Goal: Information Seeking & Learning: Learn about a topic

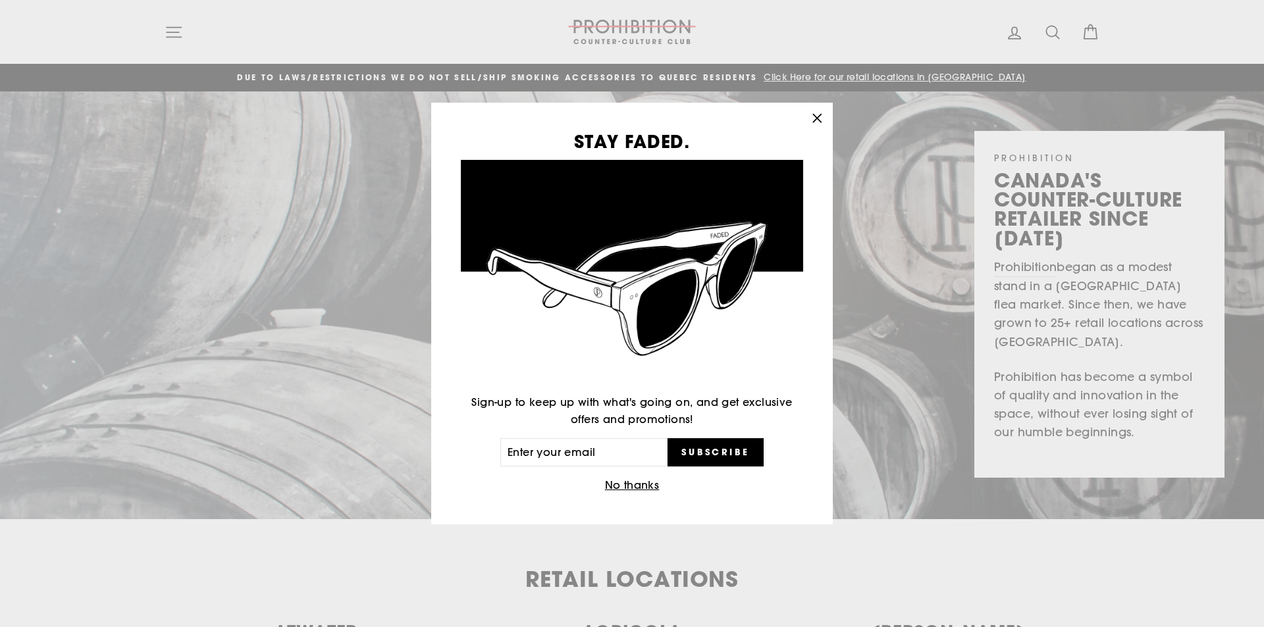
click at [154, 35] on div "STAY FADED. Sign-up to keep up with what's going on, and get exclusive offers a…" at bounding box center [632, 313] width 1264 height 627
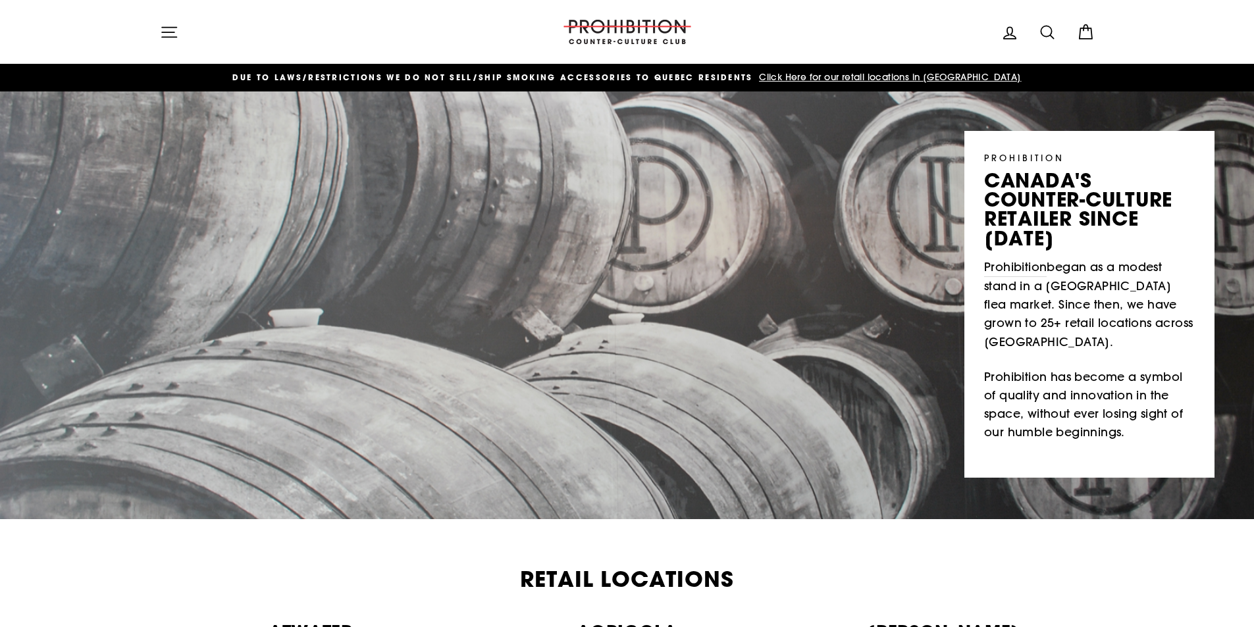
click at [170, 34] on icon "button" at bounding box center [169, 32] width 18 height 18
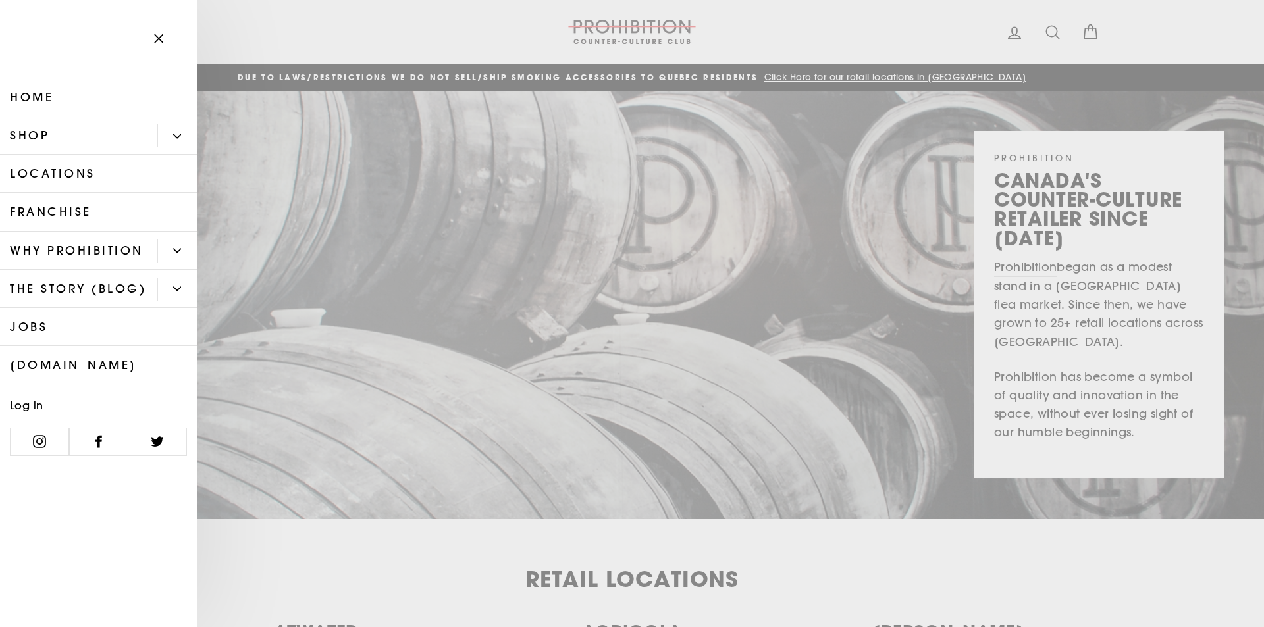
click at [176, 129] on button "Primary" at bounding box center [177, 135] width 40 height 23
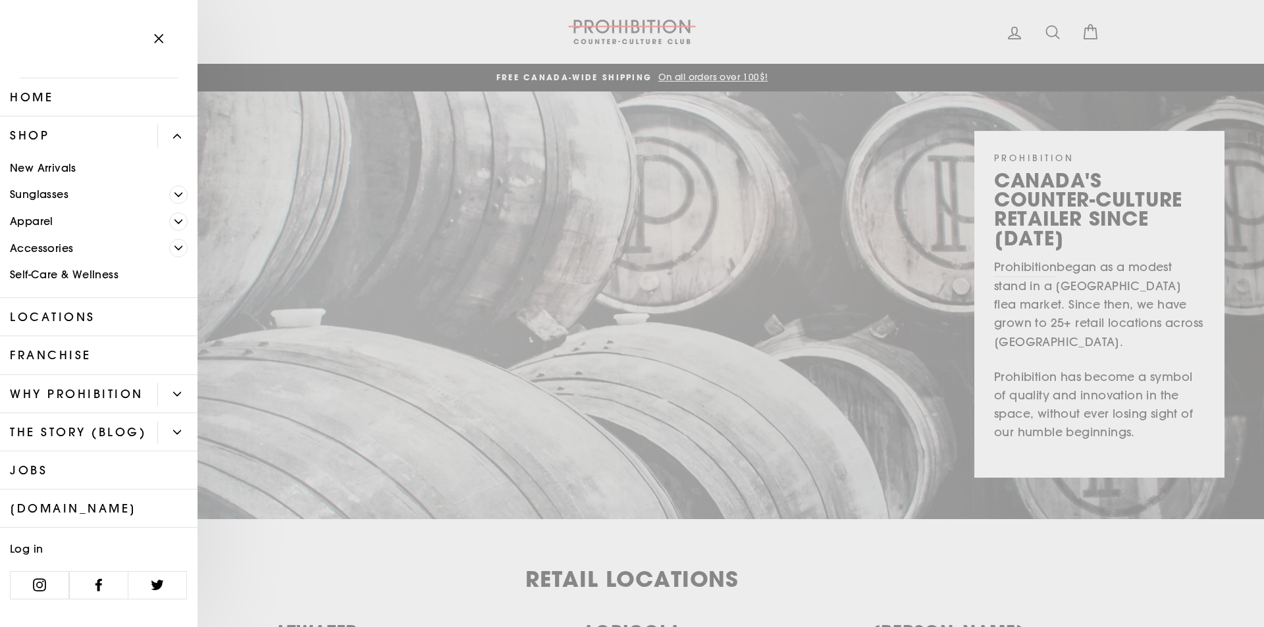
click at [159, 234] on link "Apparel" at bounding box center [84, 221] width 169 height 27
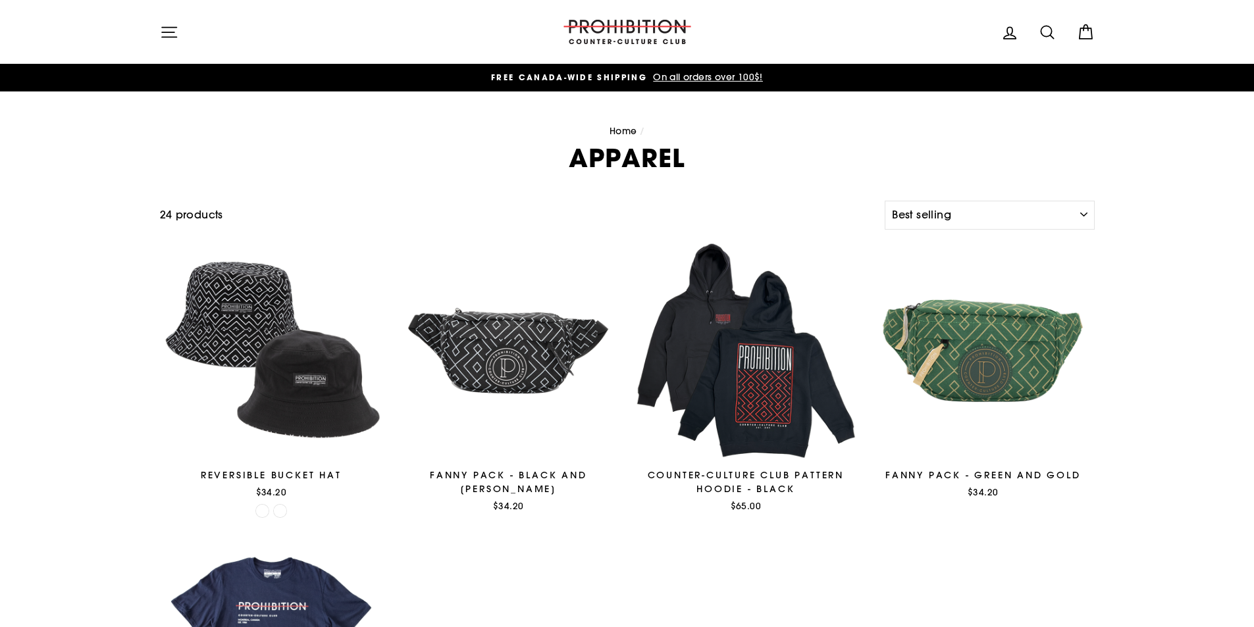
select select "best-selling"
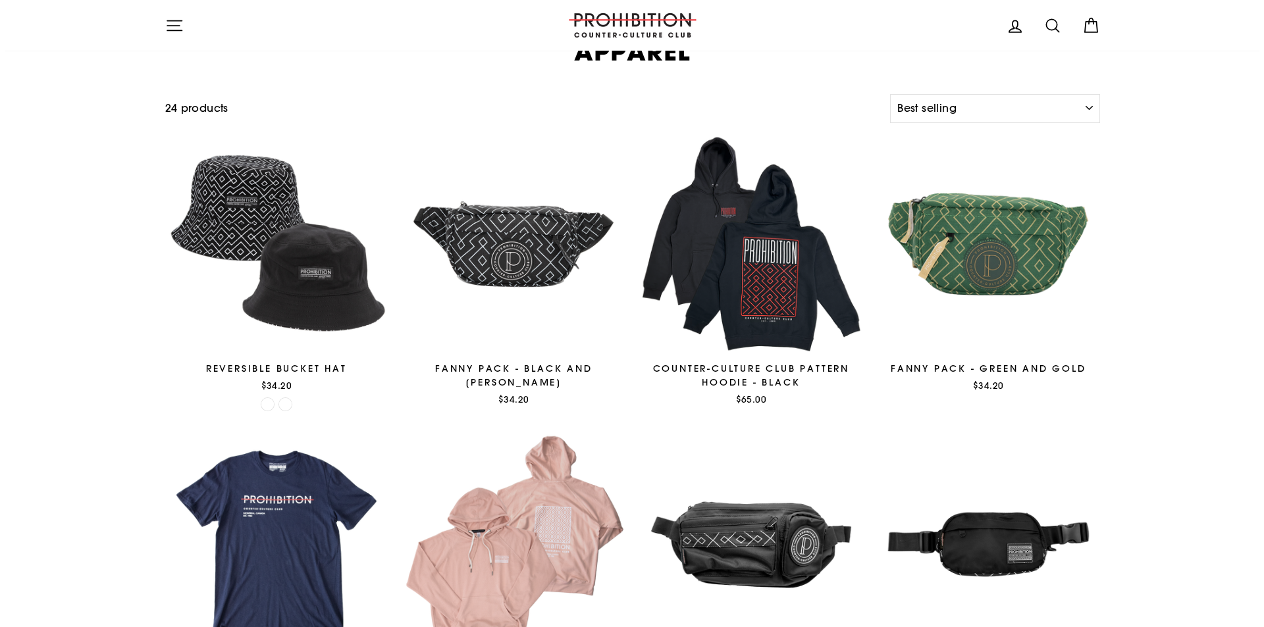
scroll to position [106, 0]
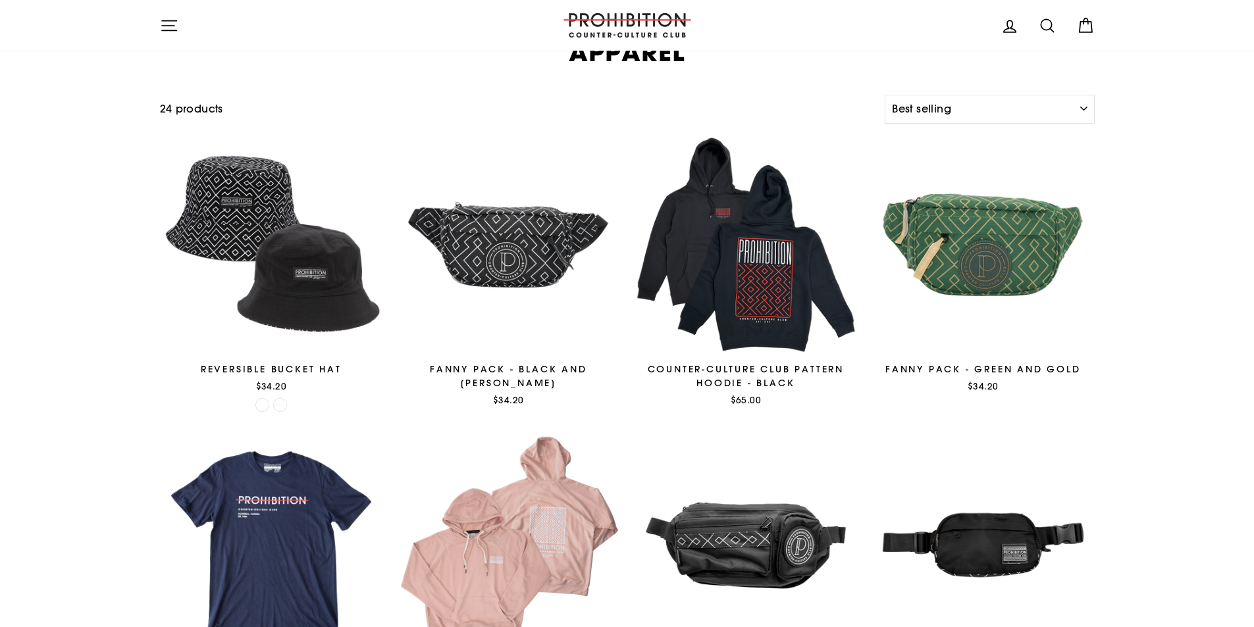
click at [168, 16] on icon "button" at bounding box center [169, 25] width 18 height 18
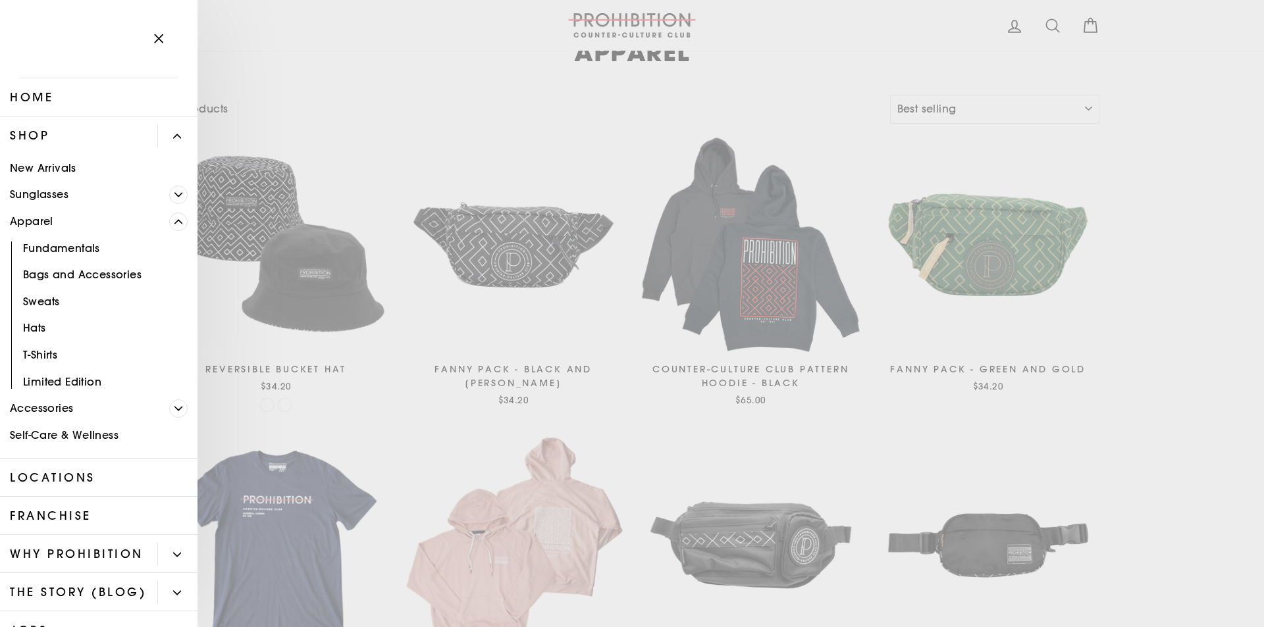
click at [46, 132] on link "Shop" at bounding box center [78, 136] width 157 height 38
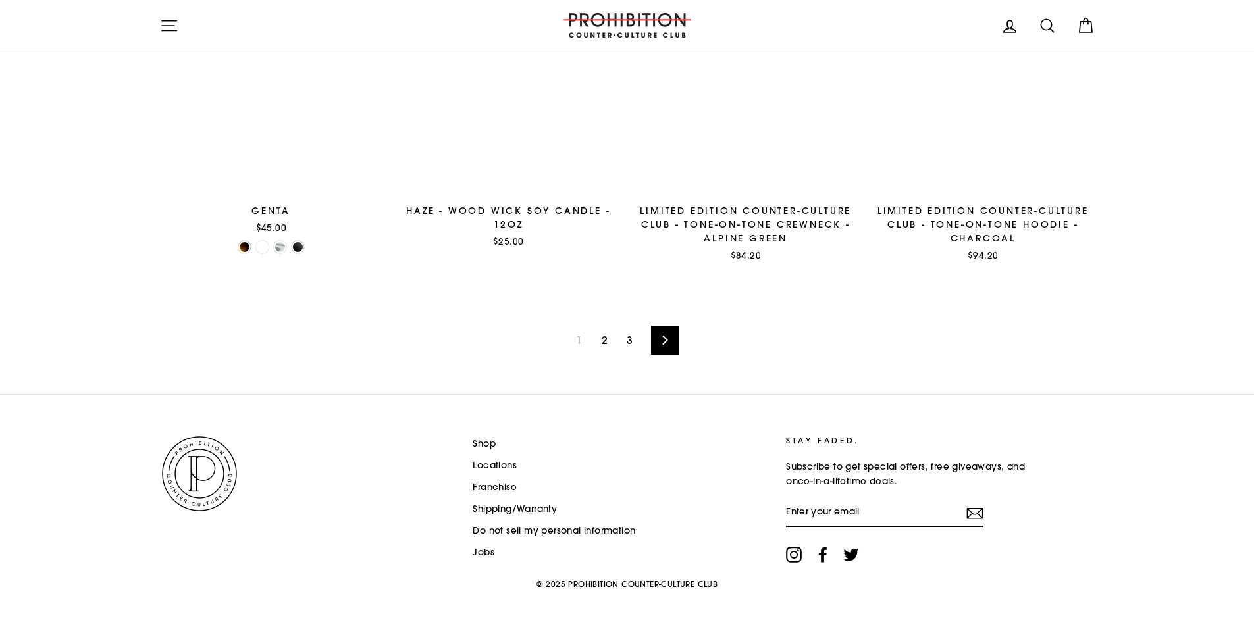
scroll to position [2087, 0]
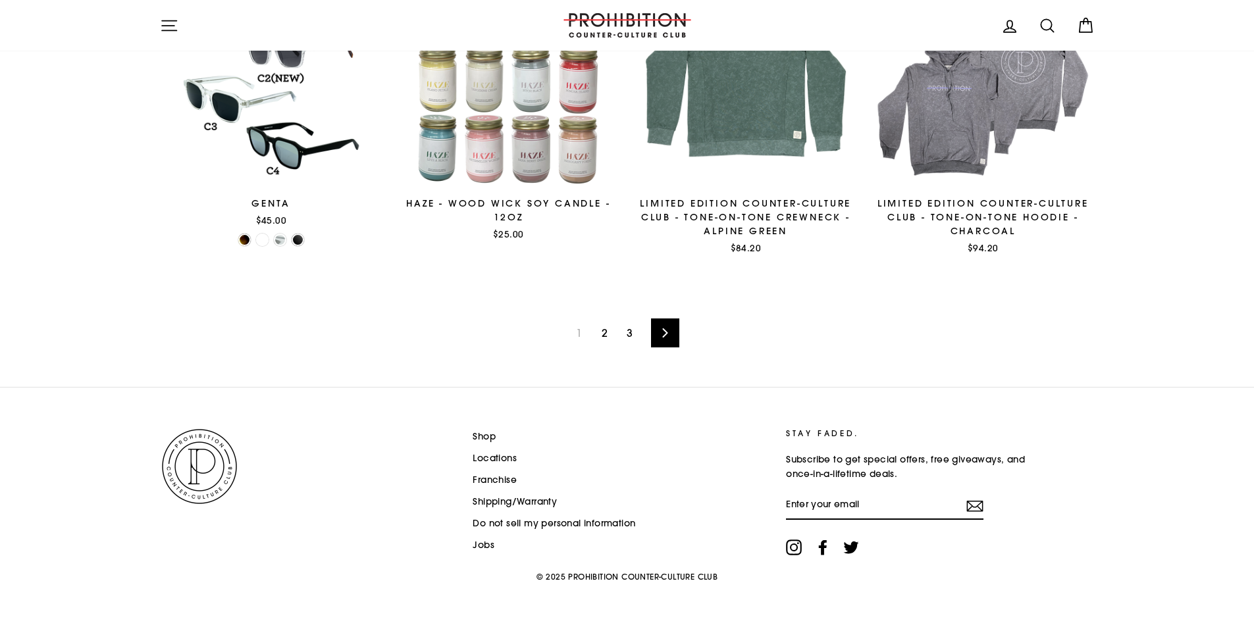
click at [671, 333] on link "Next" at bounding box center [665, 333] width 28 height 29
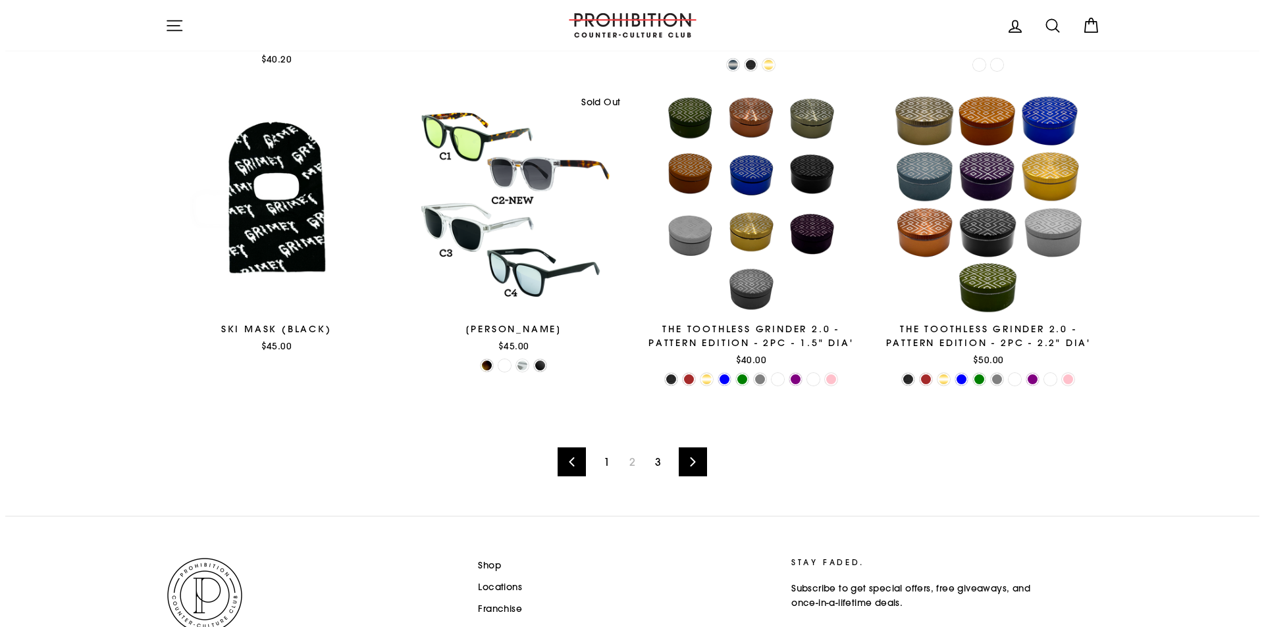
scroll to position [1975, 0]
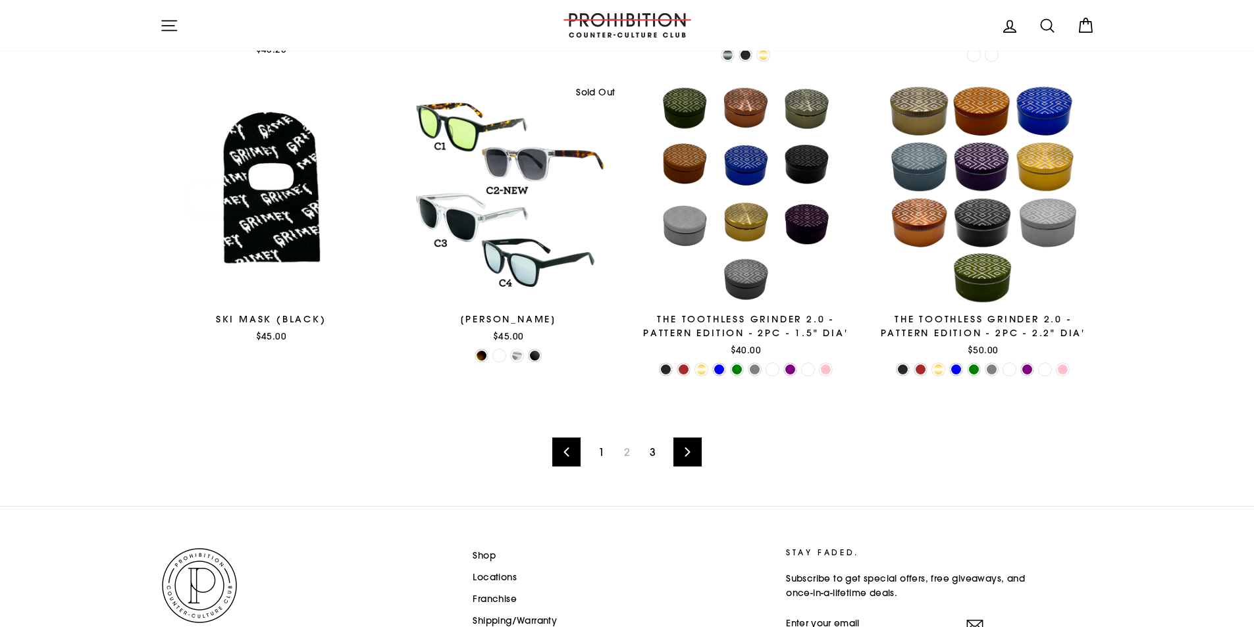
click at [682, 456] on link "Next" at bounding box center [687, 452] width 28 height 29
click at [174, 28] on icon "button" at bounding box center [169, 25] width 18 height 18
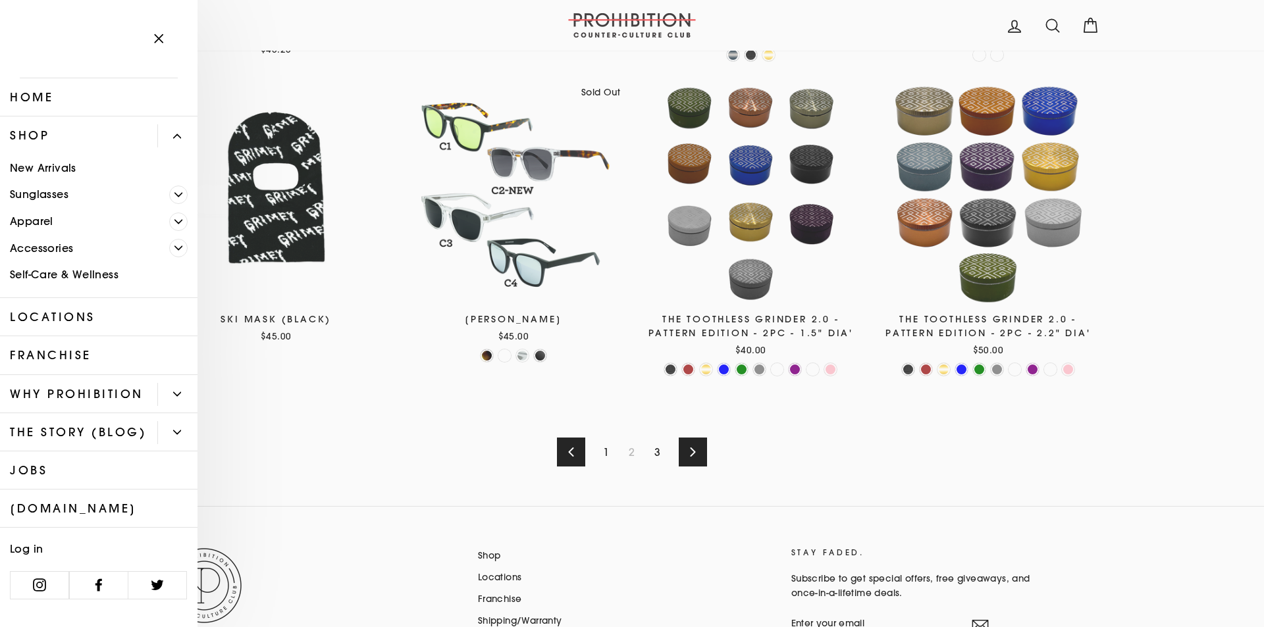
scroll to position [22, 0]
click at [52, 392] on link "WHY PROHIBITION" at bounding box center [78, 394] width 157 height 38
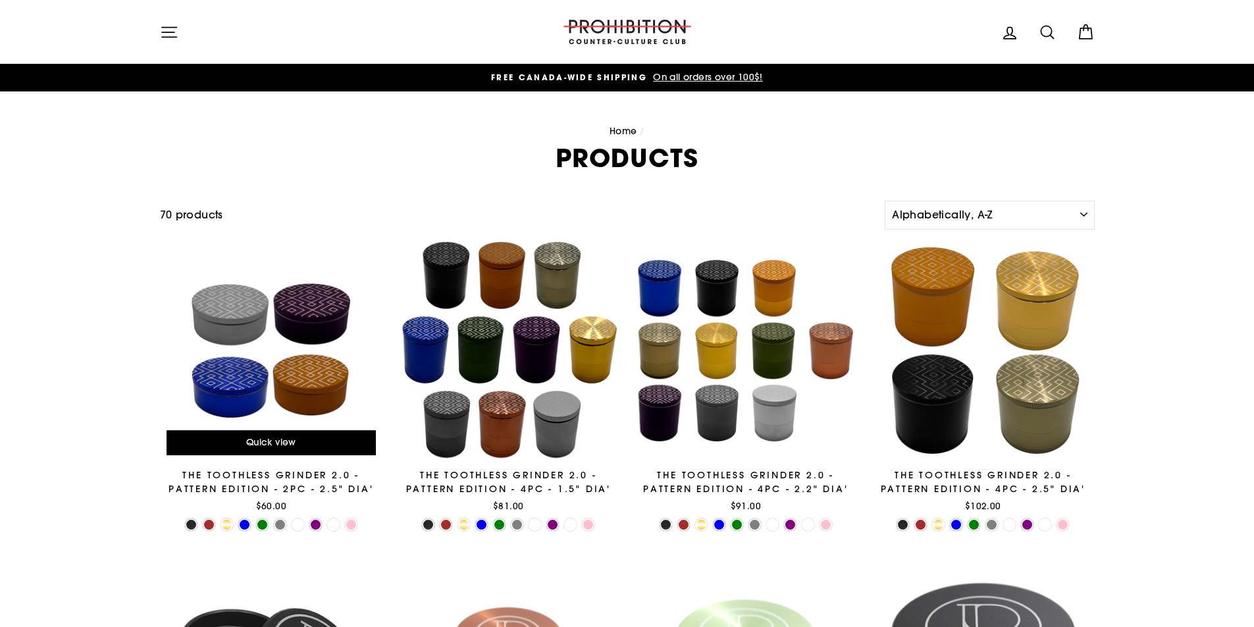
click at [226, 319] on div at bounding box center [271, 351] width 224 height 224
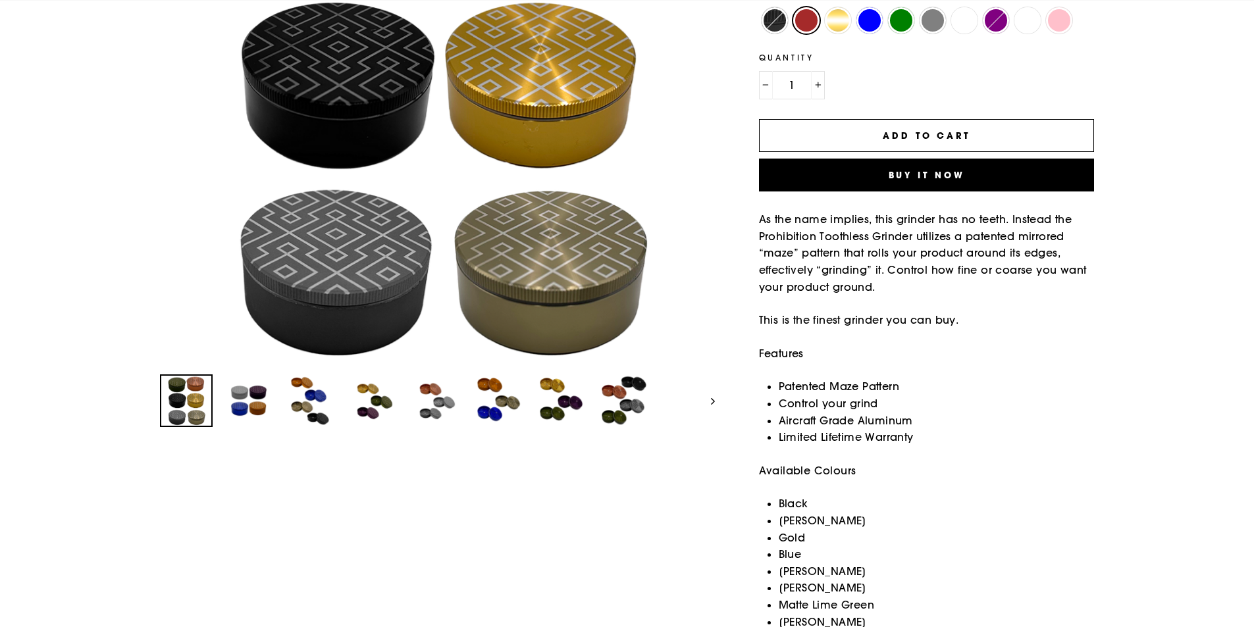
scroll to position [329, 0]
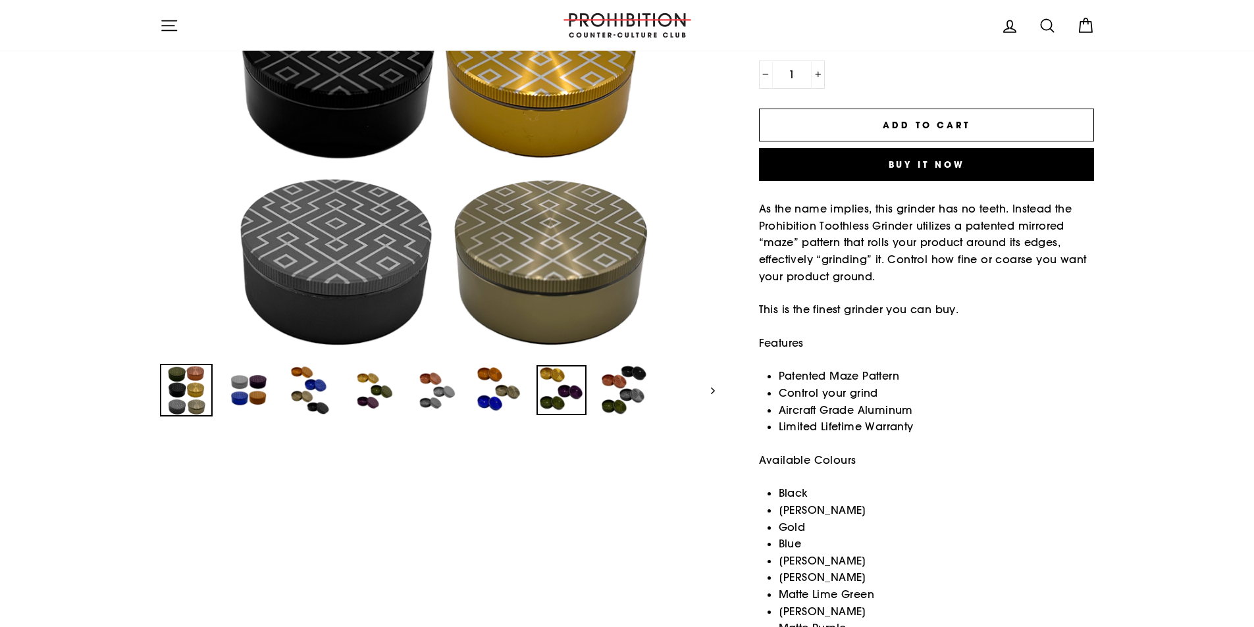
click at [560, 394] on img at bounding box center [561, 390] width 50 height 50
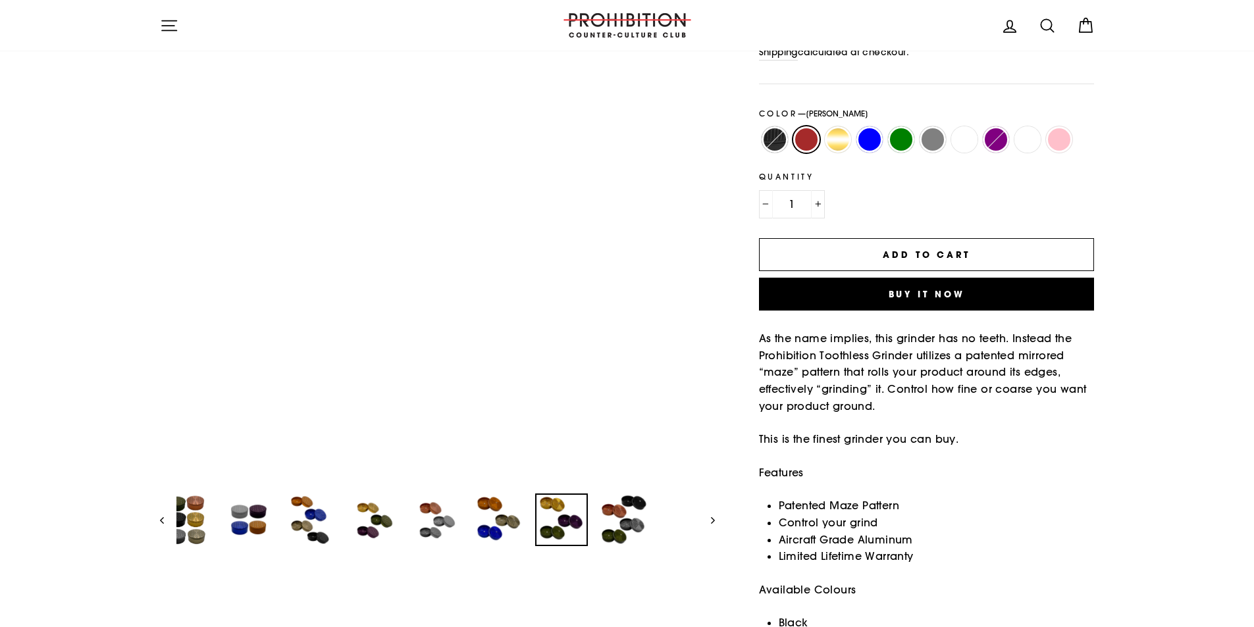
scroll to position [197, 0]
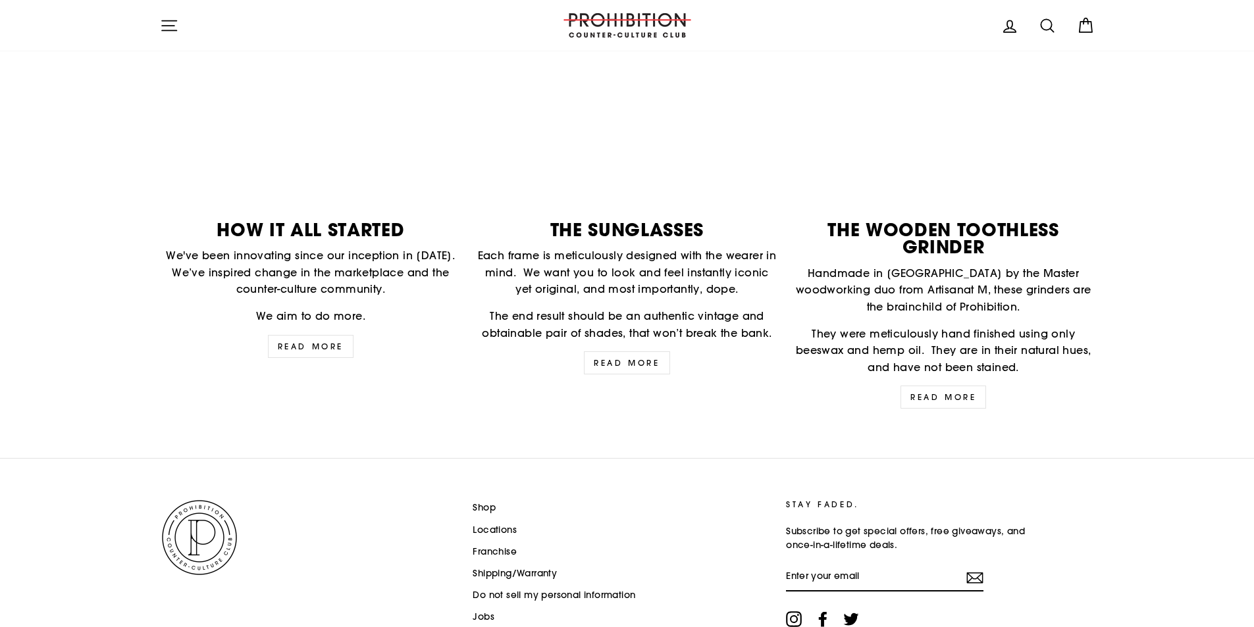
scroll to position [1669, 0]
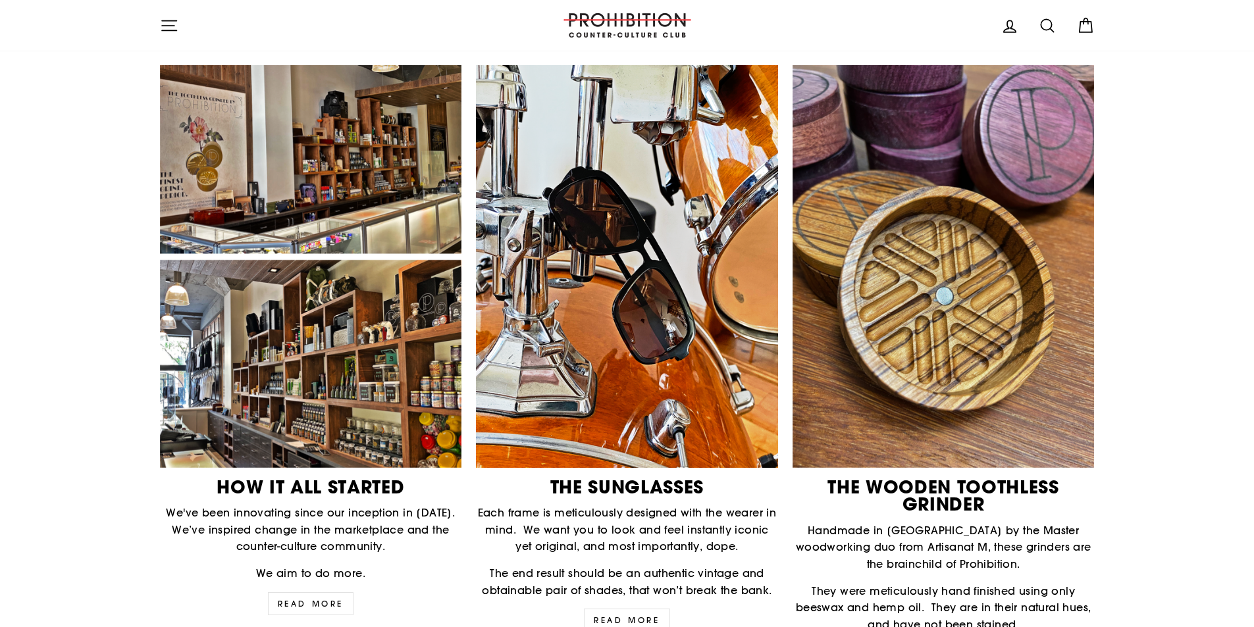
click at [331, 169] on img at bounding box center [311, 266] width 302 height 403
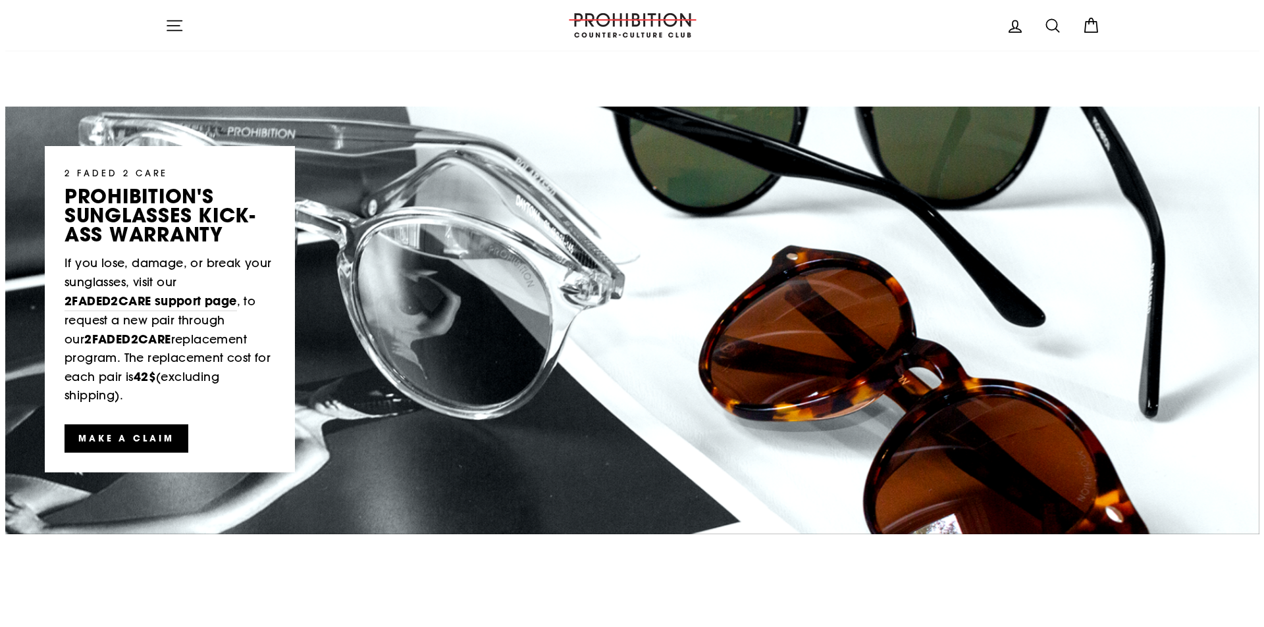
scroll to position [155, 0]
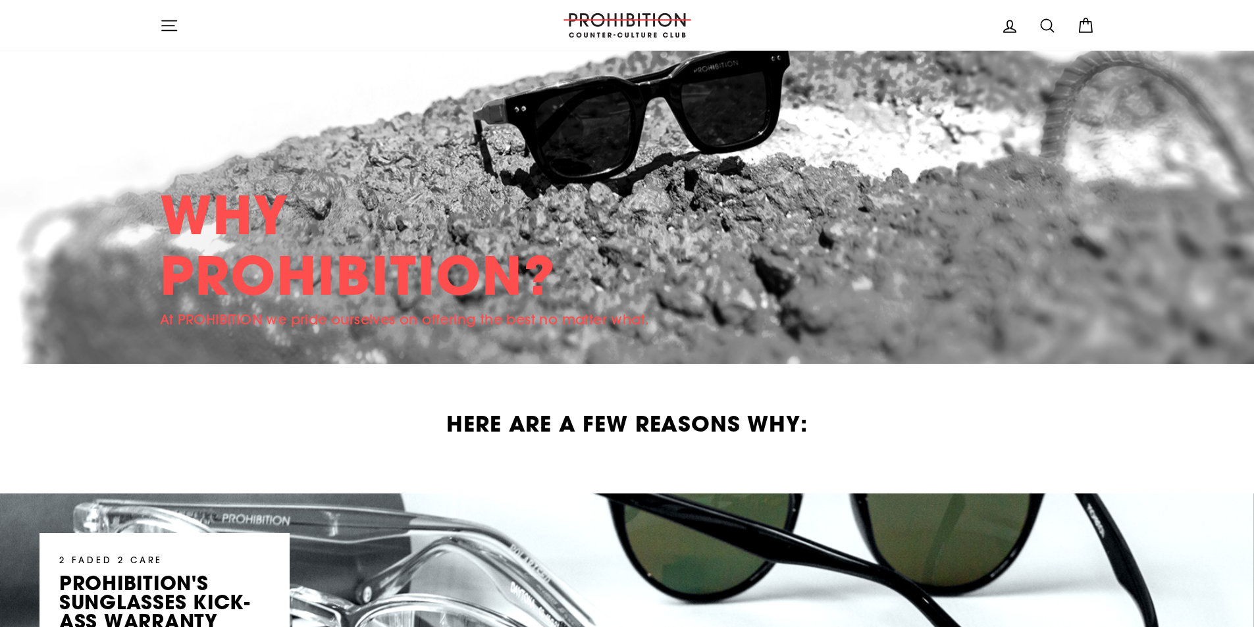
click at [157, 28] on button "Site navigation" at bounding box center [169, 25] width 34 height 28
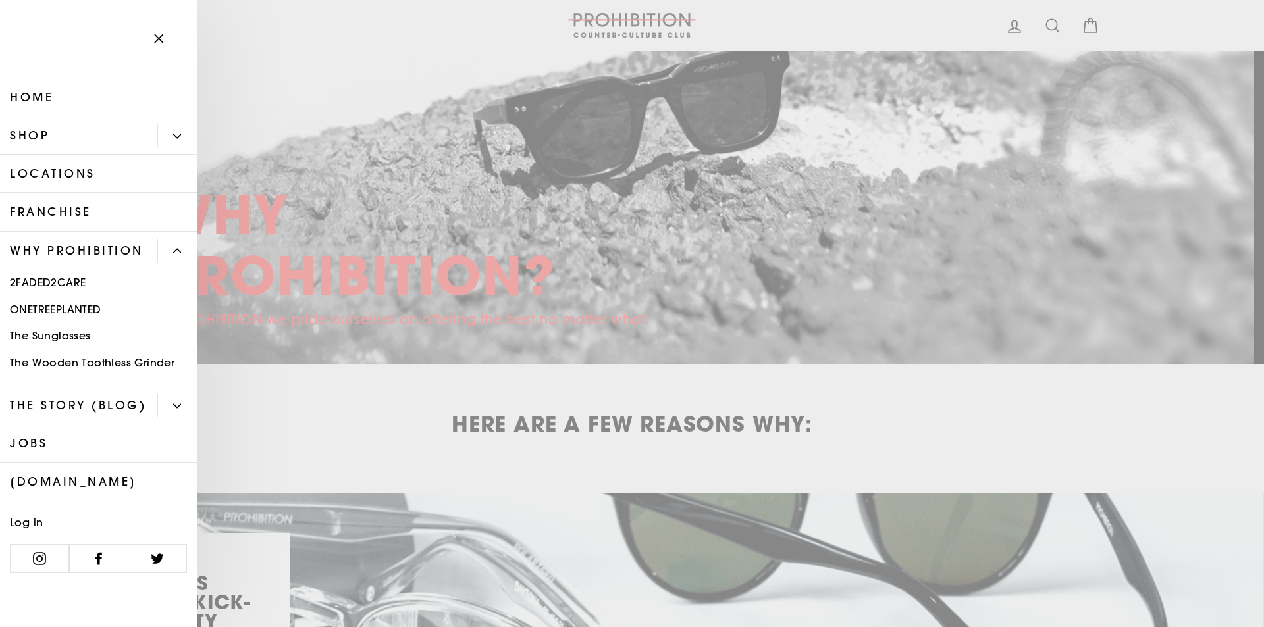
click at [162, 253] on button "Primary" at bounding box center [177, 251] width 40 height 23
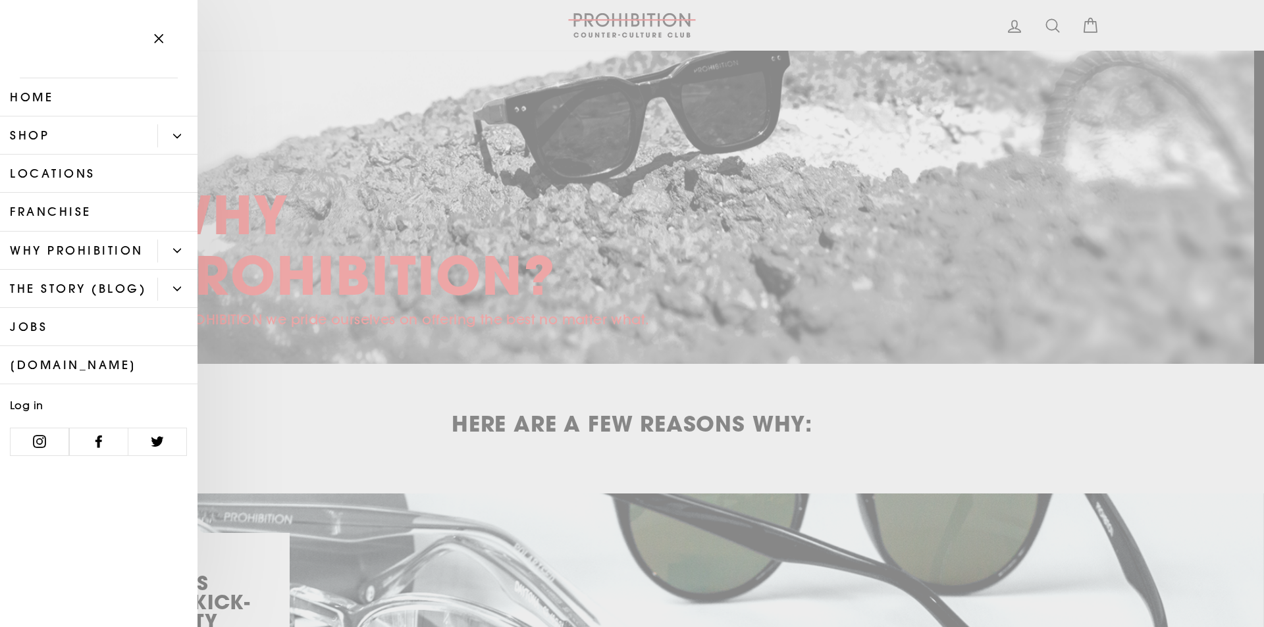
click at [114, 364] on link "[DOMAIN_NAME]" at bounding box center [98, 365] width 197 height 38
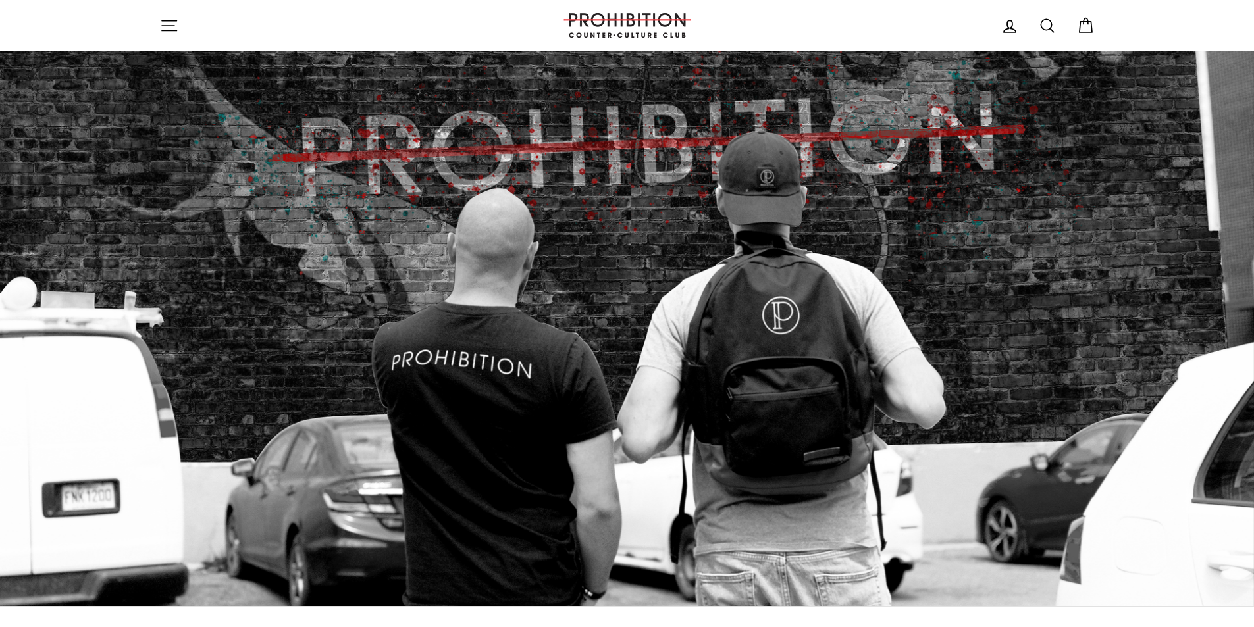
scroll to position [5235, 0]
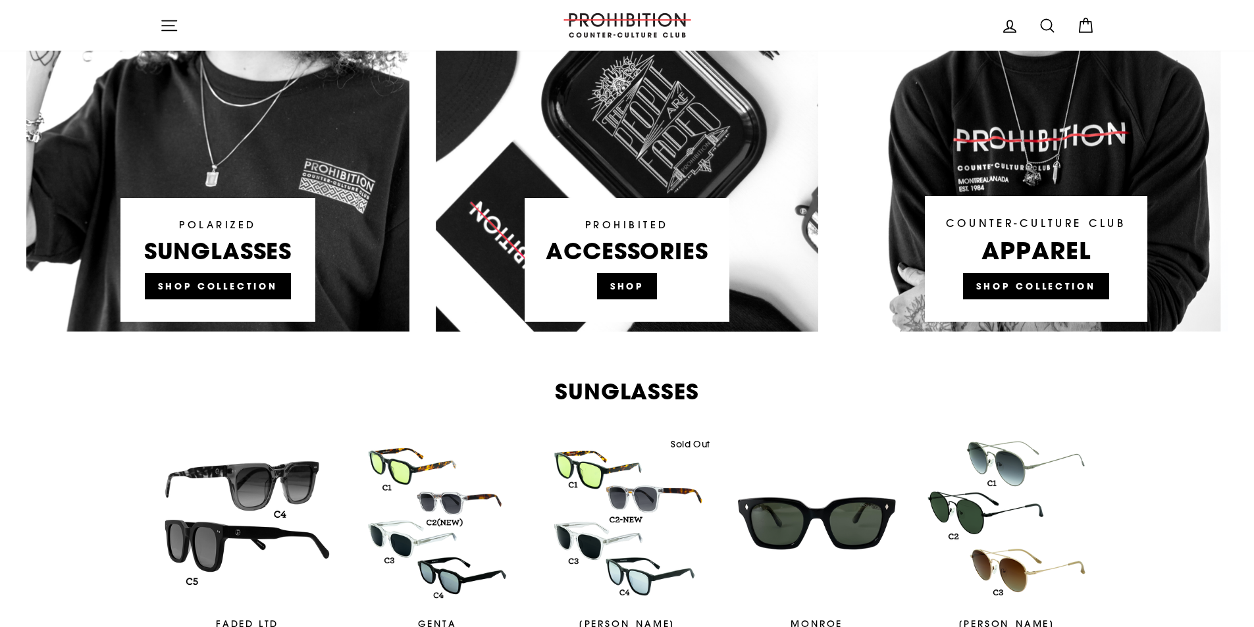
scroll to position [658, 0]
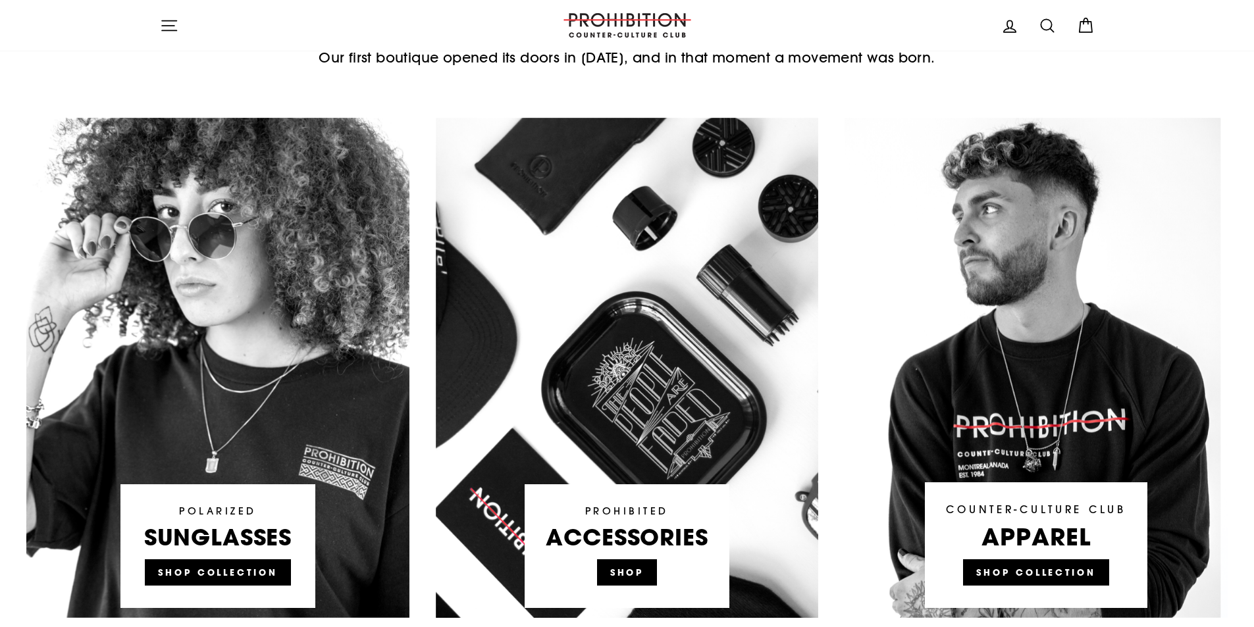
click at [640, 529] on link at bounding box center [627, 368] width 383 height 500
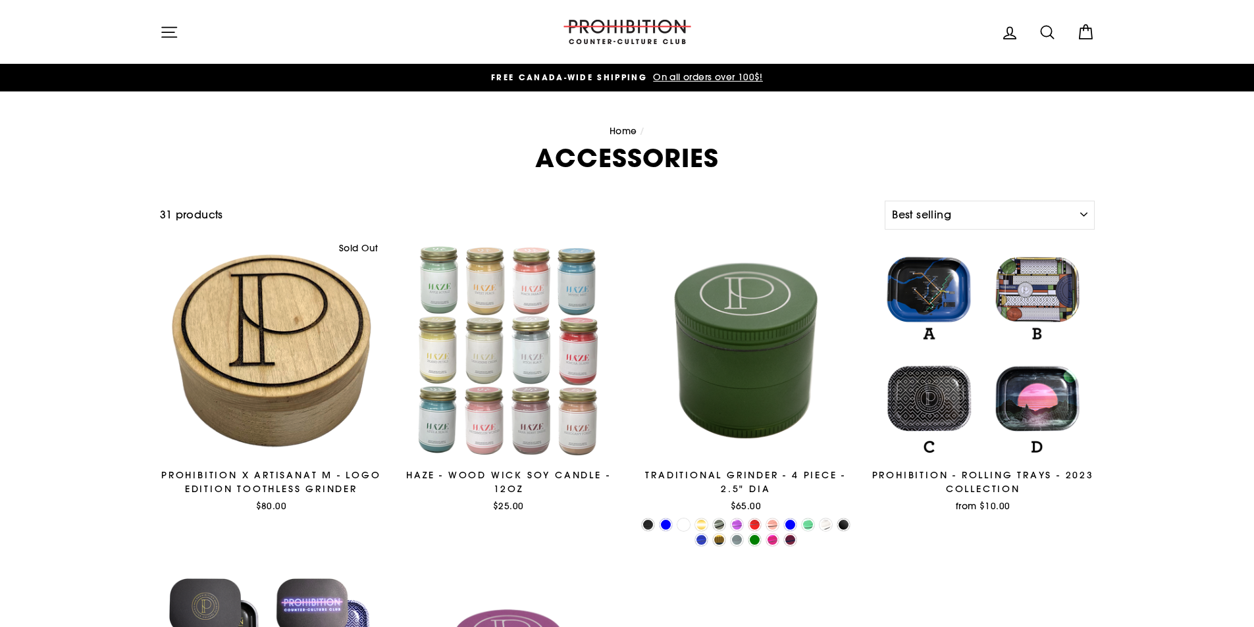
select select "best-selling"
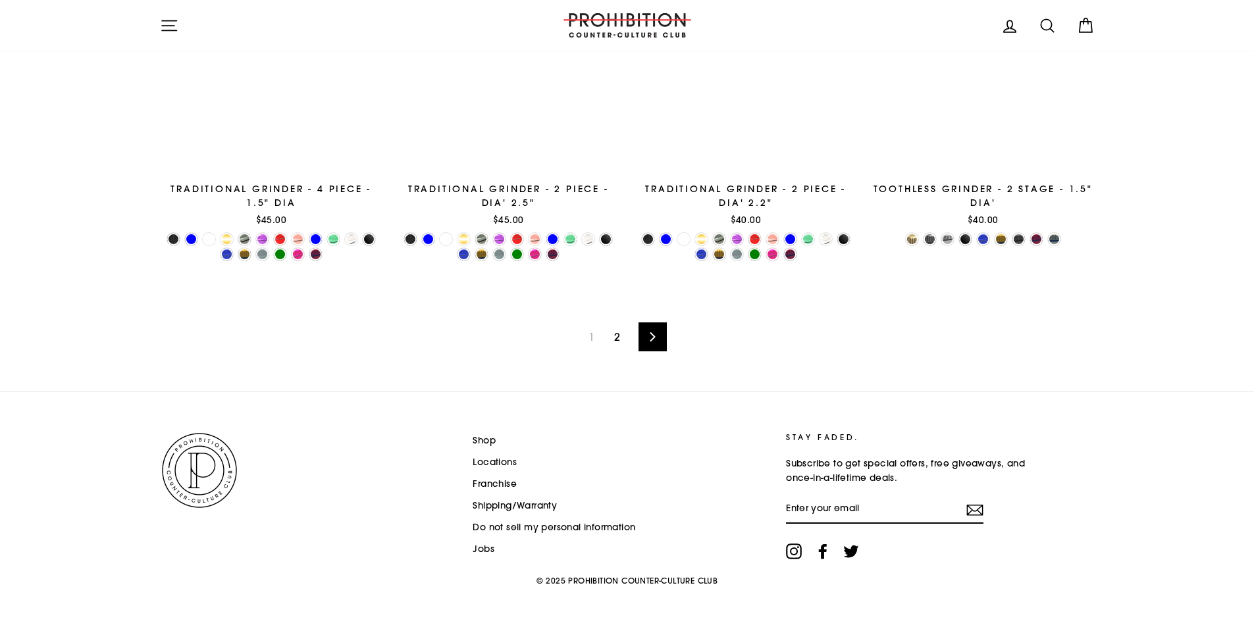
scroll to position [2189, 0]
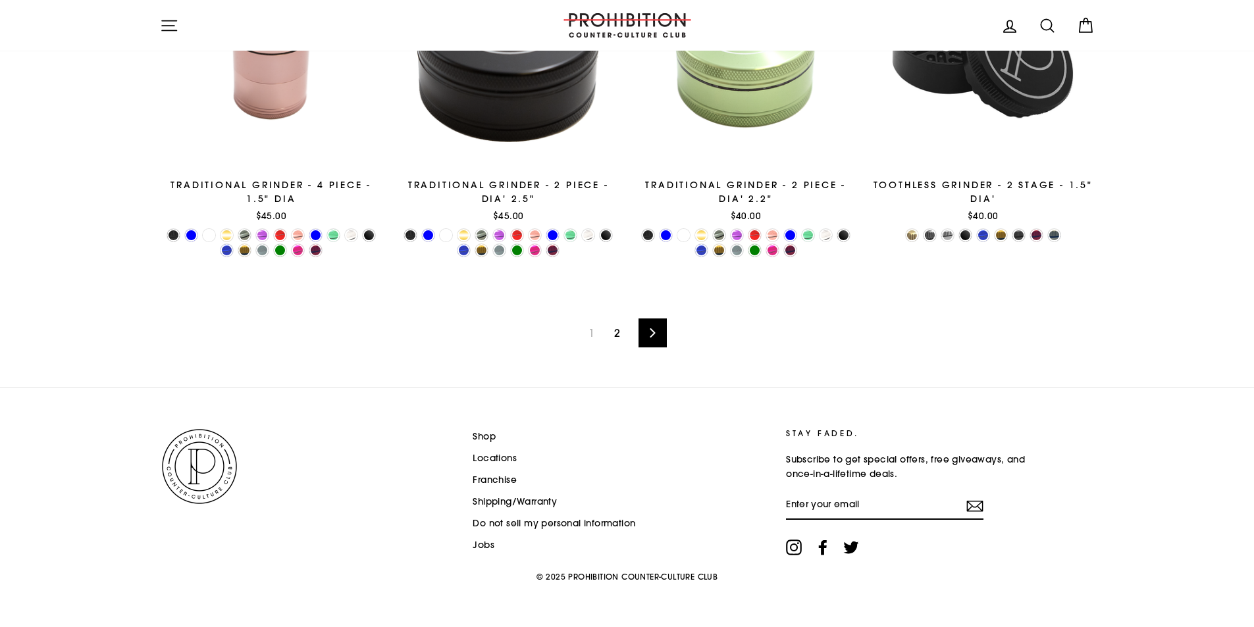
click at [656, 334] on icon at bounding box center [652, 332] width 9 height 9
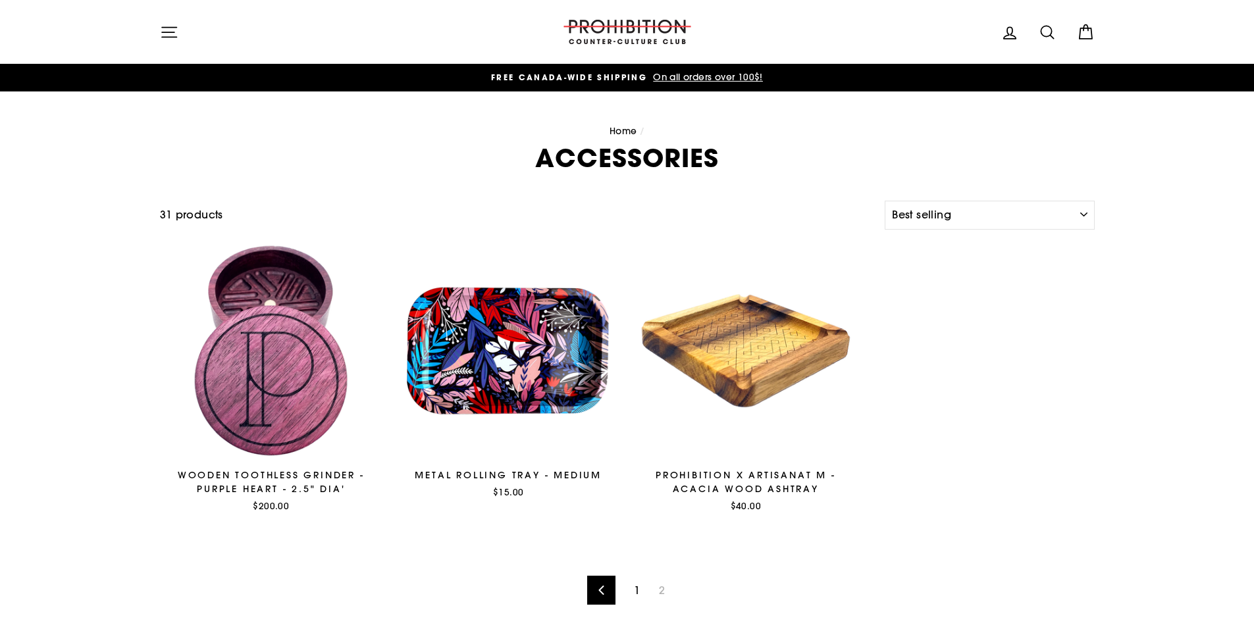
select select "best-selling"
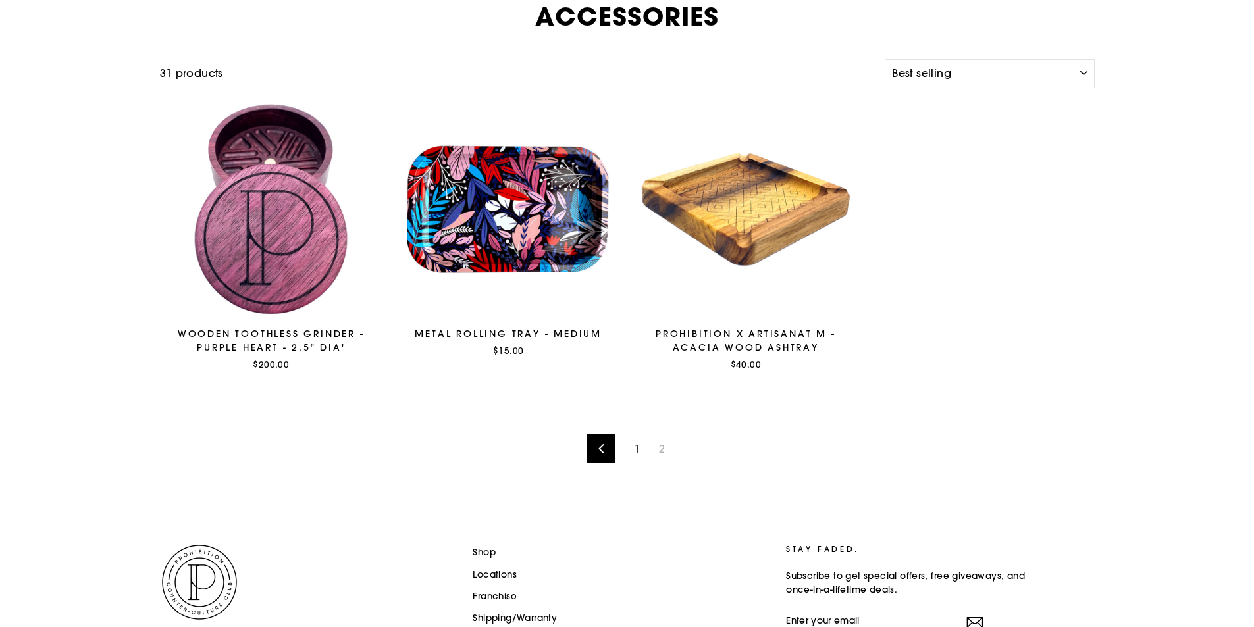
scroll to position [258, 0]
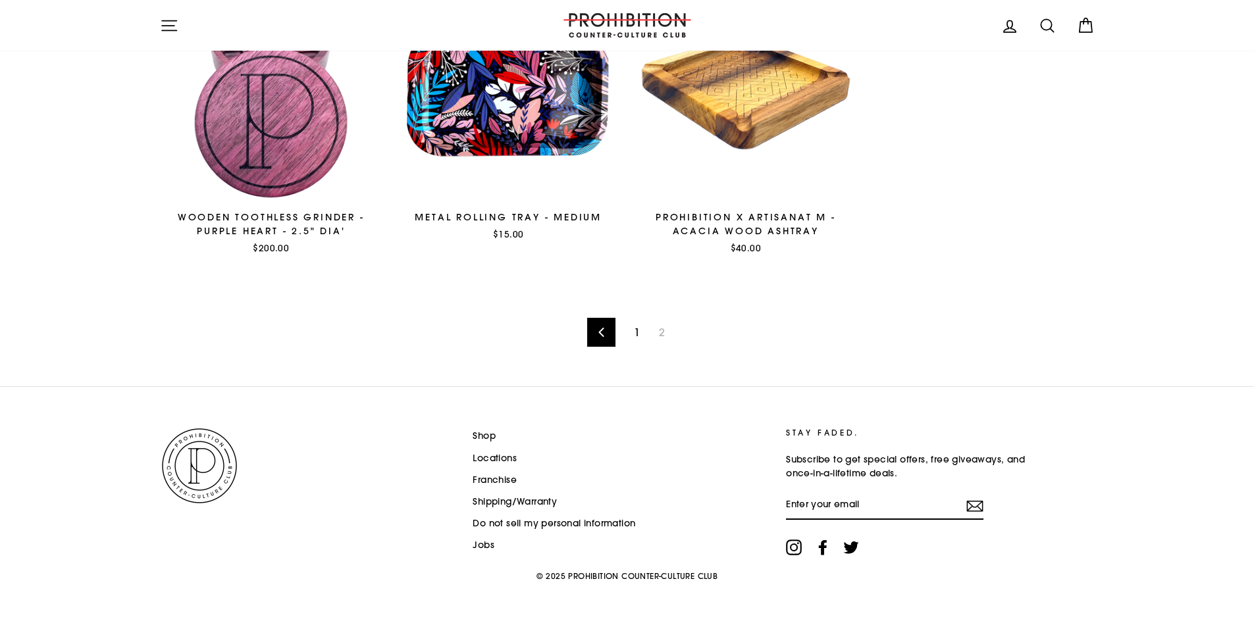
click at [471, 544] on div "Shop Locations Franchise Shipping/Warranty Do not sell my personal information …" at bounding box center [614, 492] width 313 height 131
click at [477, 546] on link "Jobs" at bounding box center [484, 546] width 22 height 20
